Goal: Information Seeking & Learning: Learn about a topic

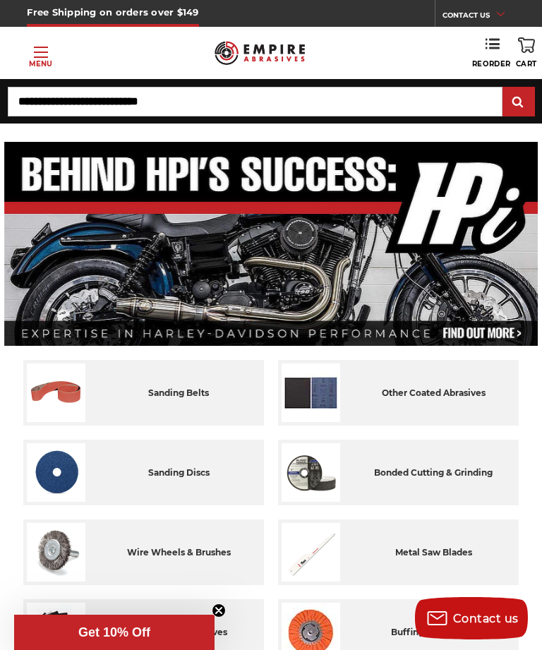
click at [250, 98] on input "Search" at bounding box center [255, 102] width 495 height 30
click at [260, 104] on input "Search" at bounding box center [255, 102] width 495 height 30
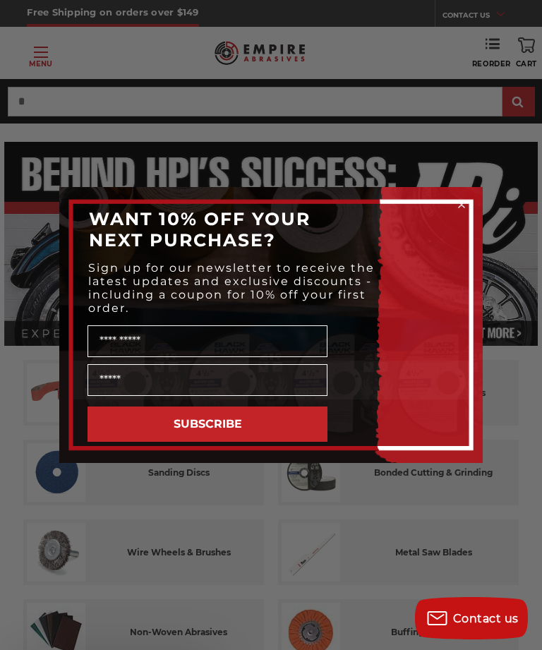
type input "*"
click at [459, 205] on circle "Close dialog" at bounding box center [461, 204] width 13 height 13
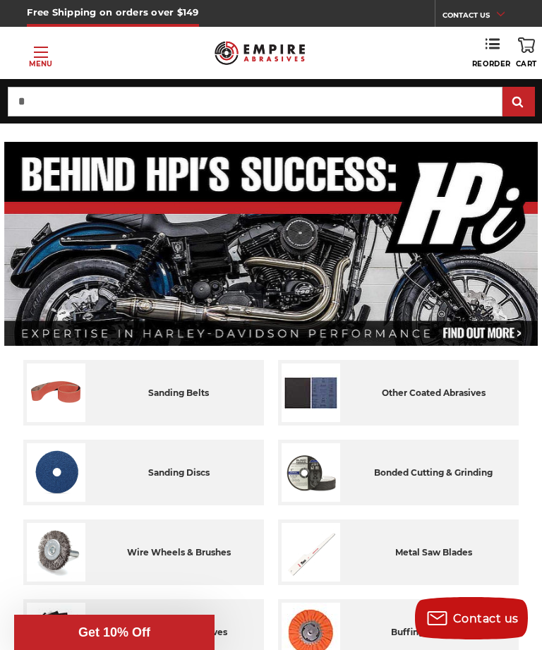
click at [437, 275] on img at bounding box center [271, 244] width 534 height 204
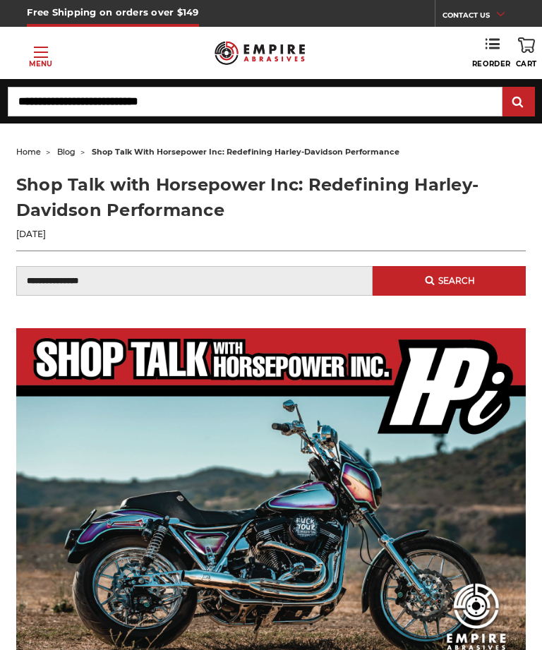
click at [248, 101] on input "Search" at bounding box center [255, 102] width 495 height 30
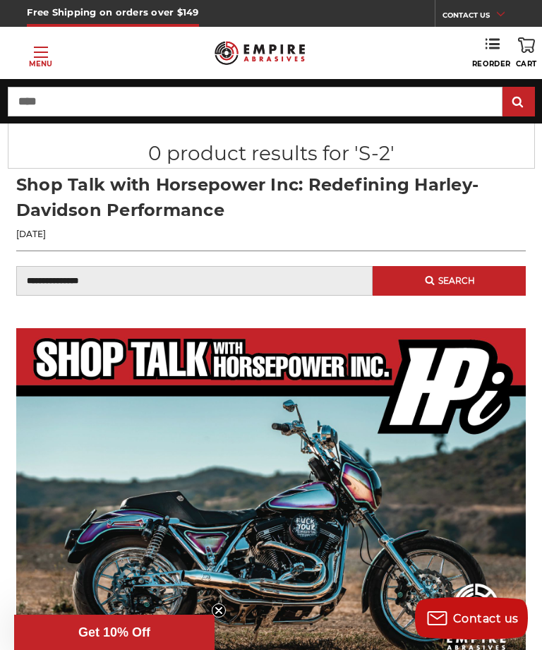
type input "****"
click at [518, 102] on input "submit" at bounding box center [519, 102] width 28 height 28
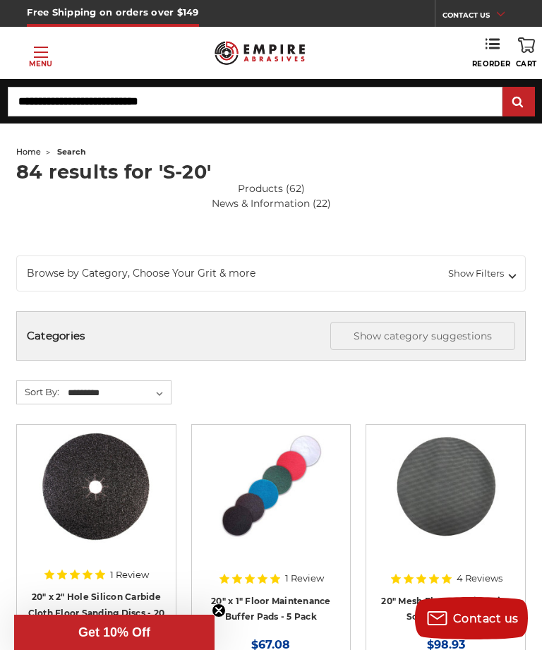
click at [255, 100] on input "Search" at bounding box center [255, 102] width 495 height 30
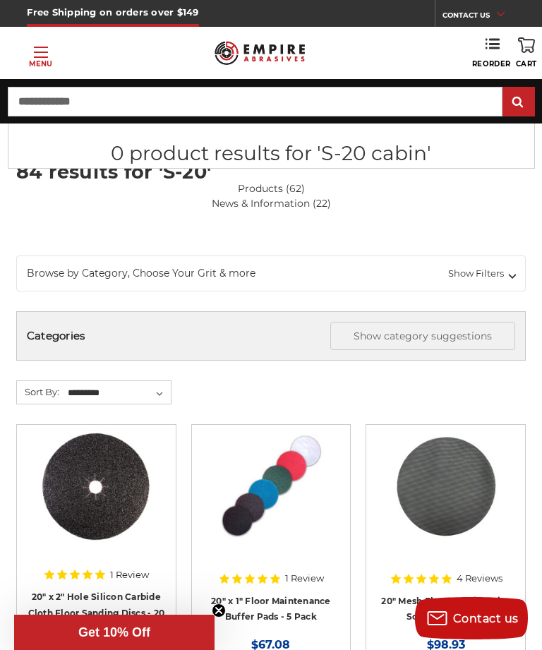
type input "**********"
click at [518, 102] on input "submit" at bounding box center [519, 102] width 28 height 28
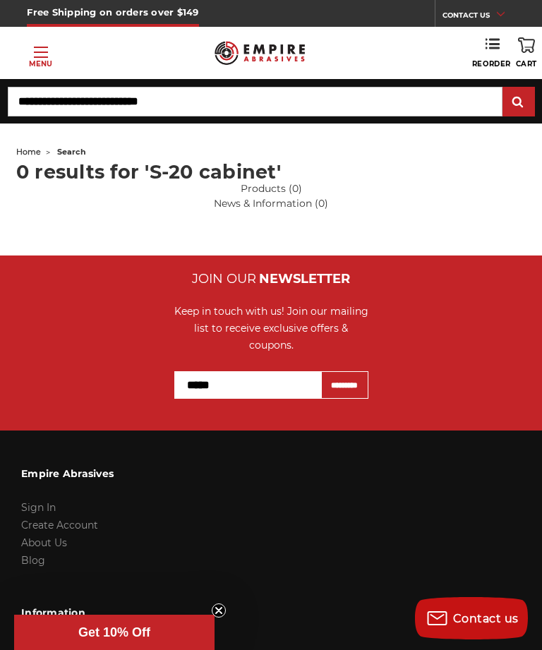
click at [43, 46] on link "Toggle menu Menu" at bounding box center [40, 53] width 81 height 32
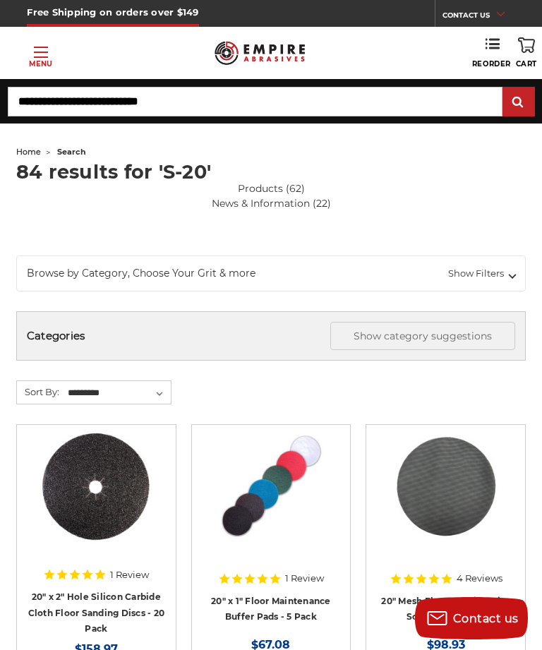
click at [227, 95] on input "Search" at bounding box center [255, 102] width 495 height 30
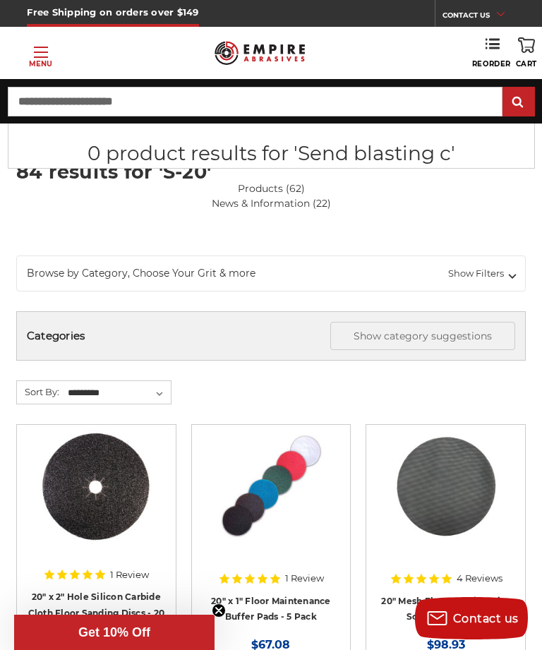
type input "**********"
click at [518, 102] on input "submit" at bounding box center [519, 102] width 28 height 28
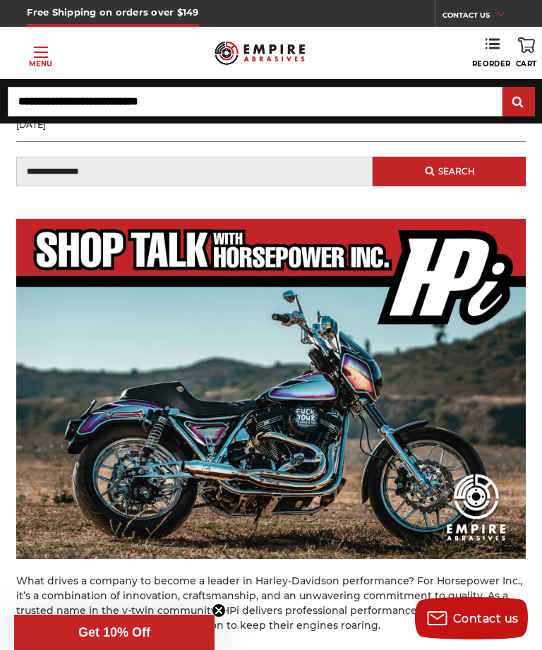
click at [407, 438] on img at bounding box center [271, 388] width 510 height 339
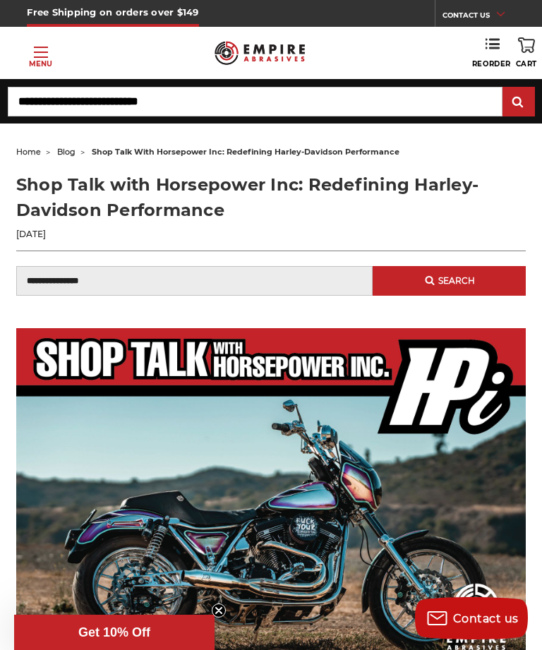
click at [46, 43] on link "Toggle menu Menu" at bounding box center [40, 53] width 81 height 32
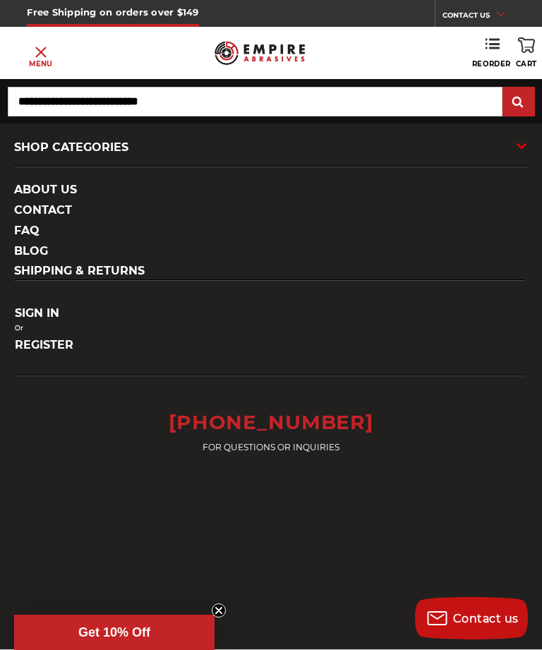
click at [496, 43] on icon at bounding box center [493, 44] width 14 height 14
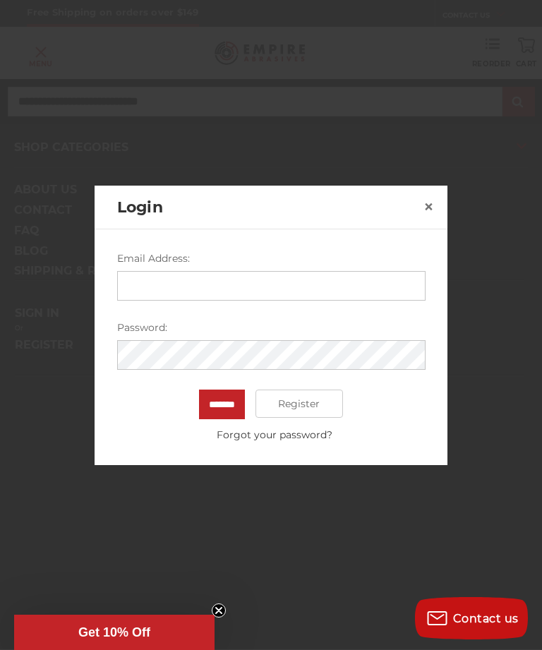
click at [21, 529] on div at bounding box center [271, 325] width 542 height 650
